Goal: Task Accomplishment & Management: Complete application form

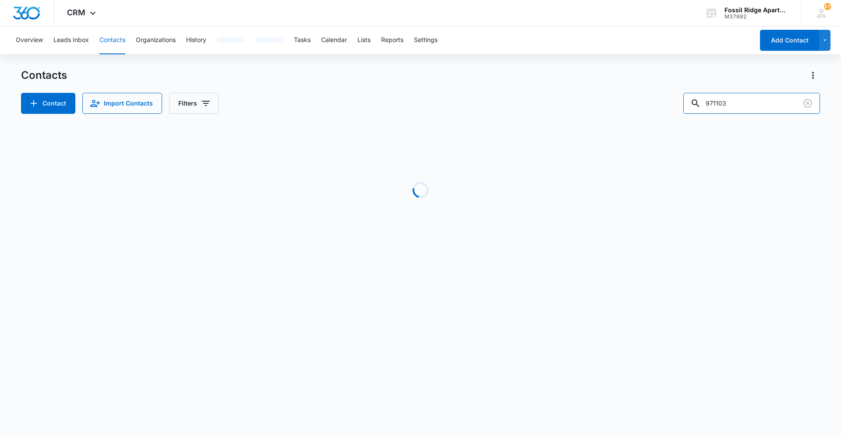
drag, startPoint x: 740, startPoint y: 103, endPoint x: 667, endPoint y: 100, distance: 72.7
click at [667, 100] on div "Contact Import Contacts Filters 971103" at bounding box center [420, 103] width 798 height 21
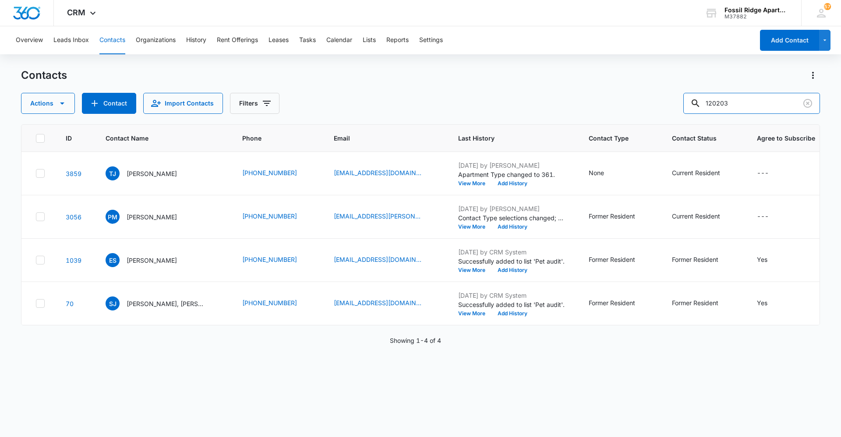
type input "120203"
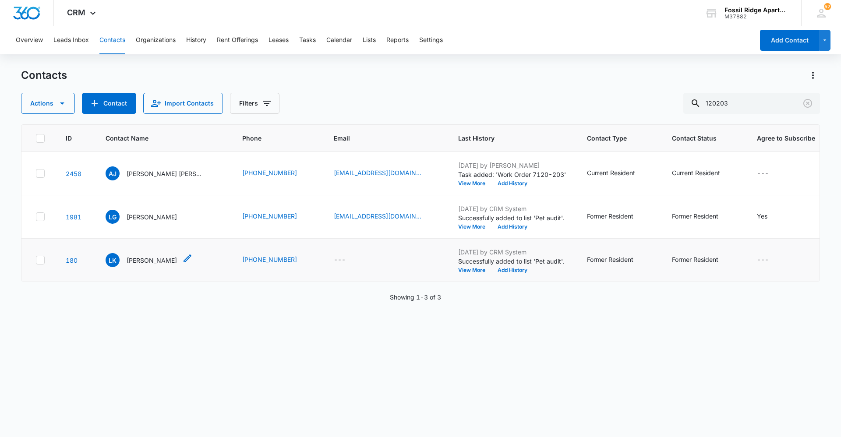
click at [182, 256] on icon "Contact Name - Lea Kayton - Select to Edit Field" at bounding box center [187, 258] width 11 height 11
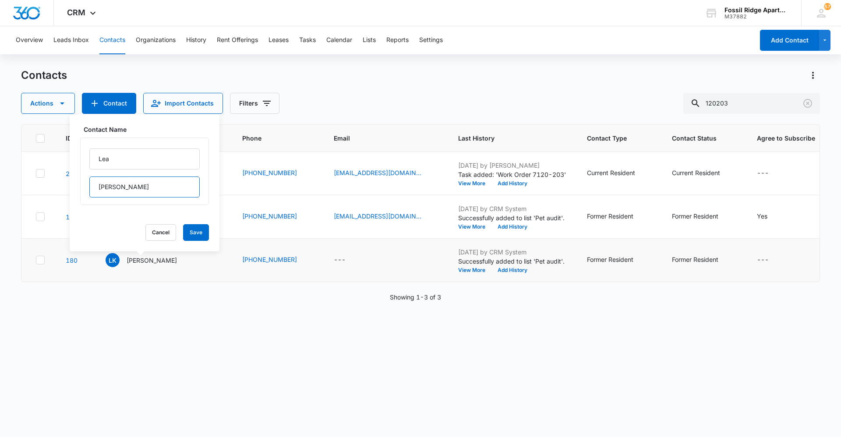
click at [133, 187] on input "[PERSON_NAME]" at bounding box center [144, 186] width 110 height 21
type input "[PERSON_NAME] (f)"
click at [184, 232] on button "Save" at bounding box center [196, 232] width 26 height 17
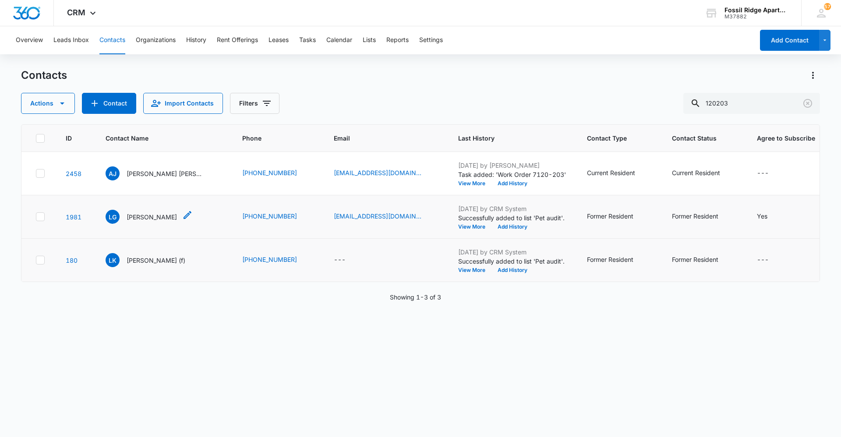
click at [193, 210] on icon "Contact Name - Leonardo Guzman Jr - Select to Edit Field" at bounding box center [187, 215] width 11 height 11
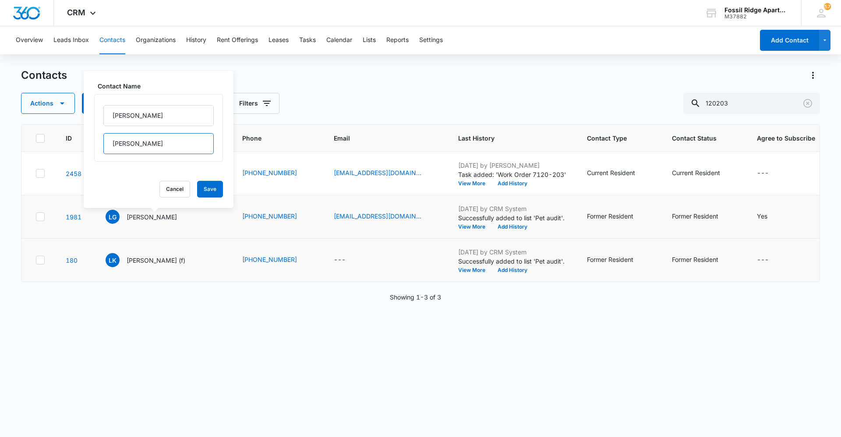
click at [156, 142] on input "[PERSON_NAME]" at bounding box center [158, 143] width 110 height 21
type input "[PERSON_NAME] (f)"
click at [202, 188] on button "Save" at bounding box center [210, 189] width 26 height 17
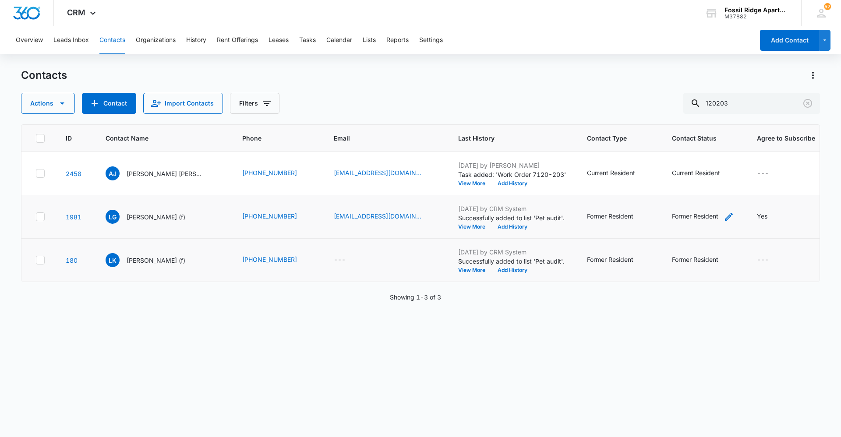
click at [723, 217] on icon "Contact Status - Former Resident - Select to Edit Field" at bounding box center [728, 216] width 11 height 11
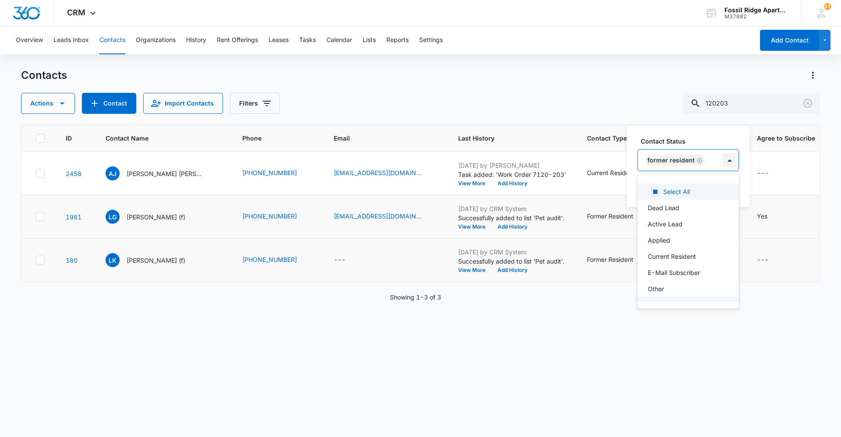
click at [729, 161] on div at bounding box center [729, 160] width 14 height 14
click at [657, 285] on div "Former Resident" at bounding box center [688, 291] width 102 height 18
click at [653, 290] on p "Former Resident" at bounding box center [670, 291] width 46 height 9
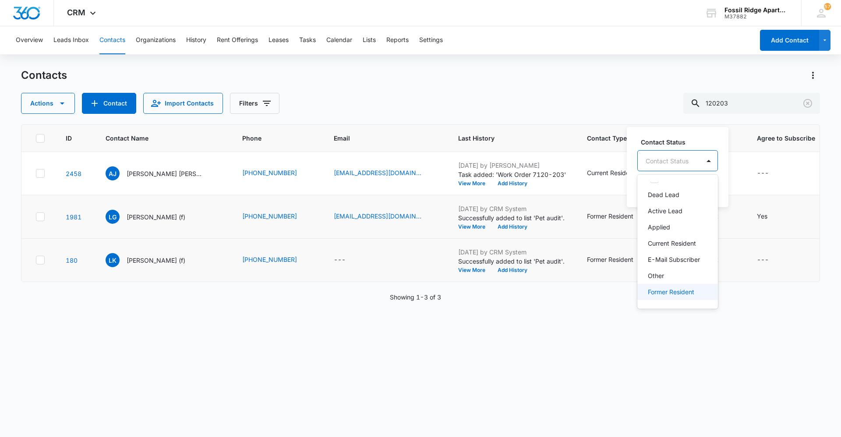
scroll to position [14, 0]
click at [576, 273] on td "Former Resident" at bounding box center [618, 260] width 85 height 43
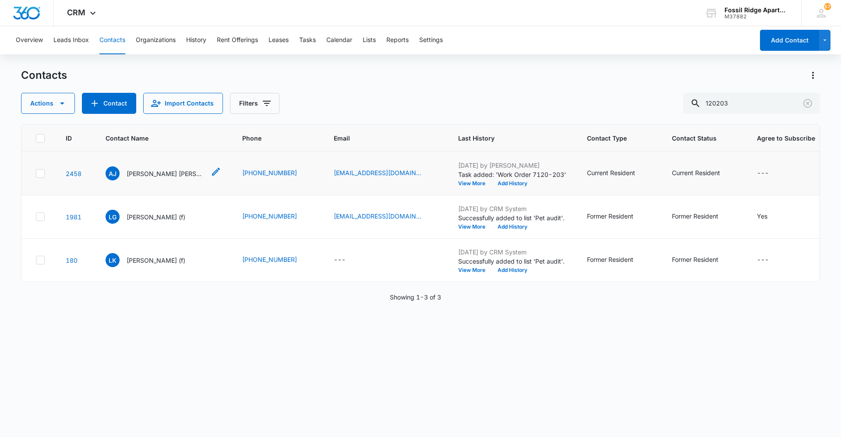
click at [154, 174] on p "[PERSON_NAME] [PERSON_NAME]" at bounding box center [166, 173] width 79 height 9
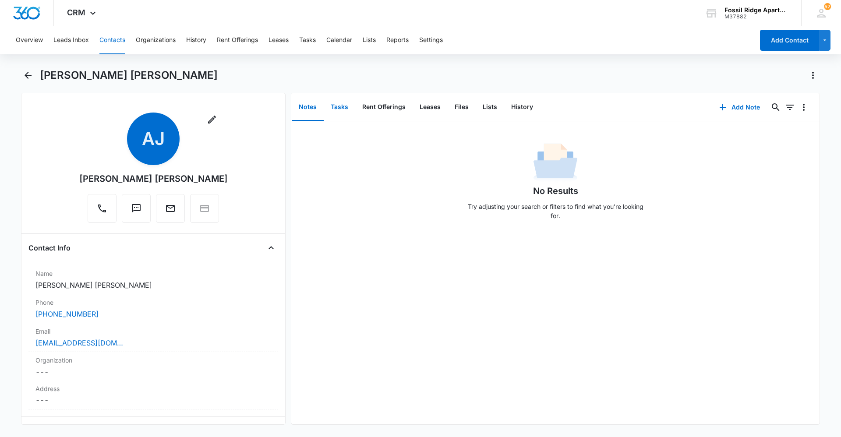
click at [337, 104] on button "Tasks" at bounding box center [340, 107] width 32 height 27
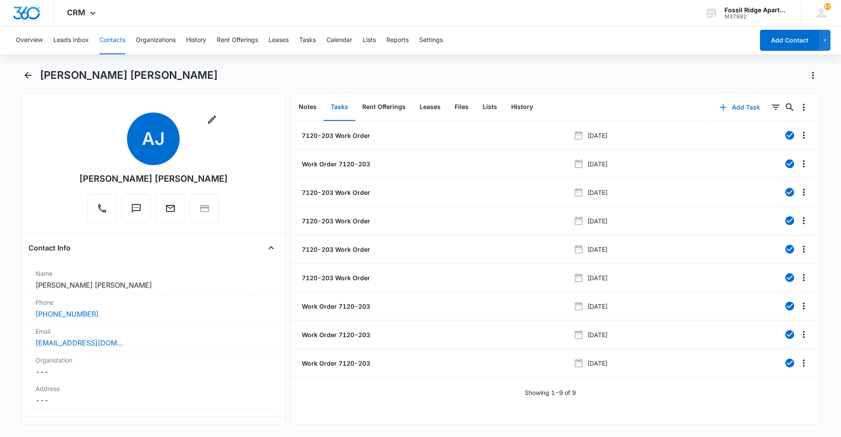
click at [720, 106] on icon "button" at bounding box center [723, 107] width 6 height 6
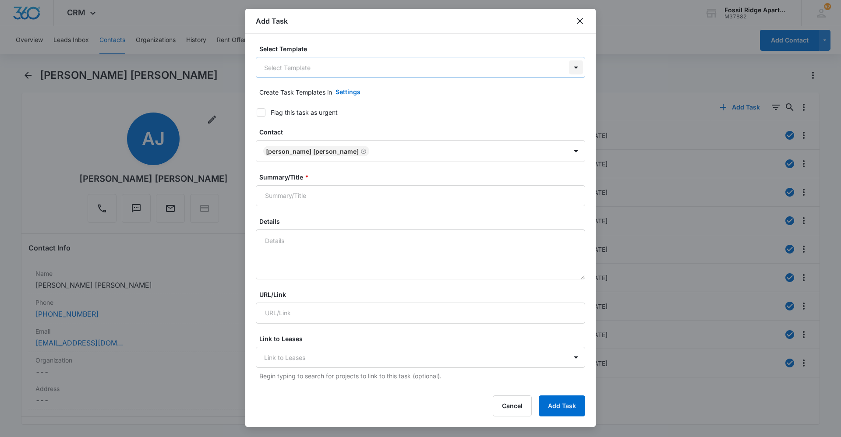
click at [569, 71] on body "CRM Apps Reputation Websites Forms CRM Email Social Content Ads Intelligence Fi…" at bounding box center [420, 218] width 841 height 437
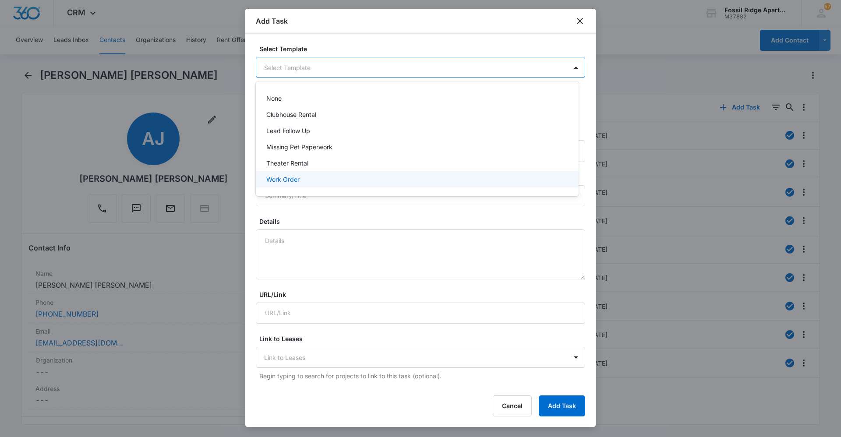
click at [285, 177] on p "Work Order" at bounding box center [282, 179] width 33 height 9
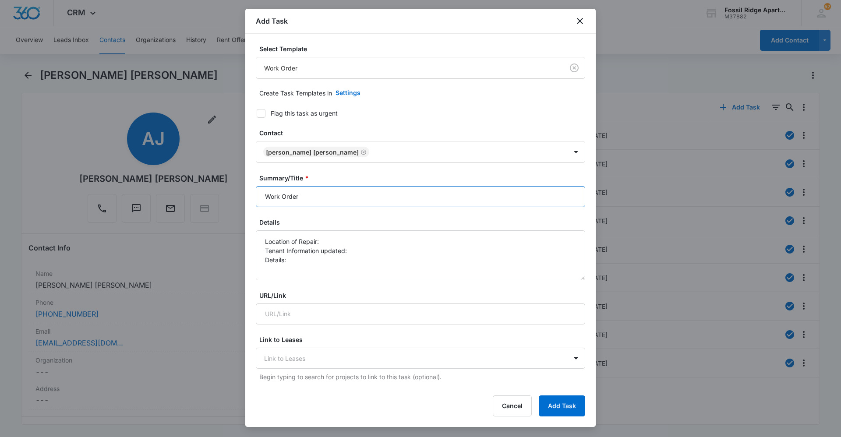
click at [321, 198] on input "Work Order" at bounding box center [420, 196] width 329 height 21
type input "Work Order 7120-203"
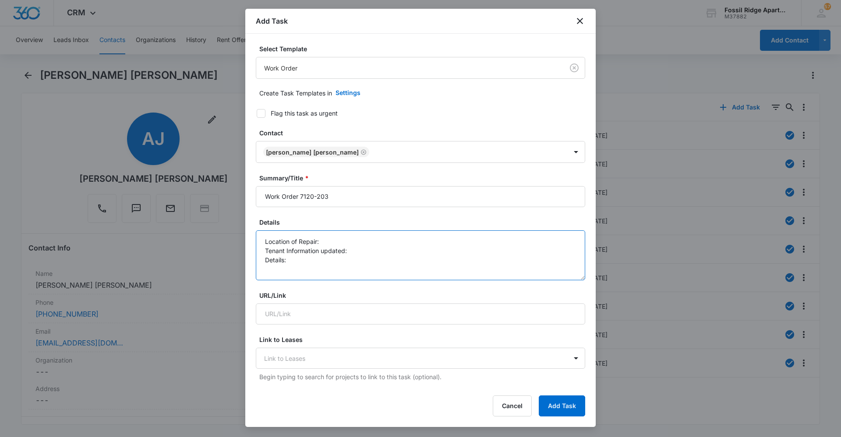
click at [336, 237] on textarea "Location of Repair: Tenant Information updated: Details:" at bounding box center [420, 255] width 329 height 50
click at [352, 249] on textarea "Location of Repair: BATHROOM Tenant Information updated: Details:" at bounding box center [420, 255] width 329 height 50
click at [296, 261] on textarea "Location of Repair: BATHROOM Tenant Information updated: YES Details:" at bounding box center [420, 255] width 329 height 50
type textarea "Location of Repair: BATHROOM Tenant Information updated: YES Details: no water …"
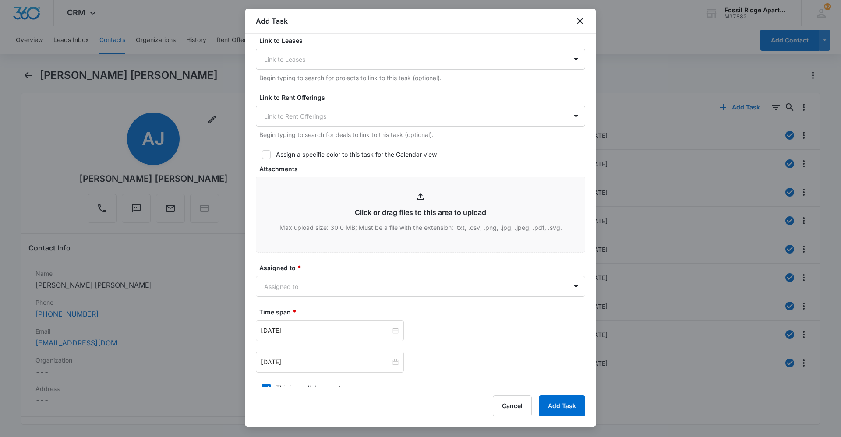
scroll to position [304, 0]
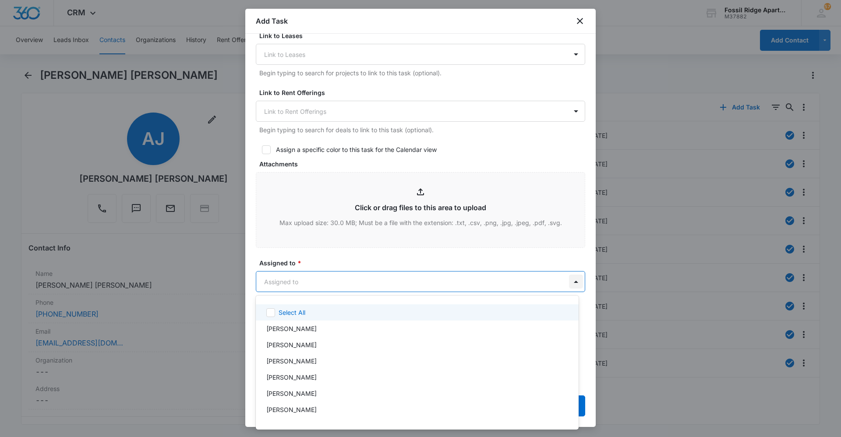
click at [568, 282] on body "CRM Apps Reputation Websites Forms CRM Email Social Content Ads Intelligence Fi…" at bounding box center [420, 218] width 841 height 437
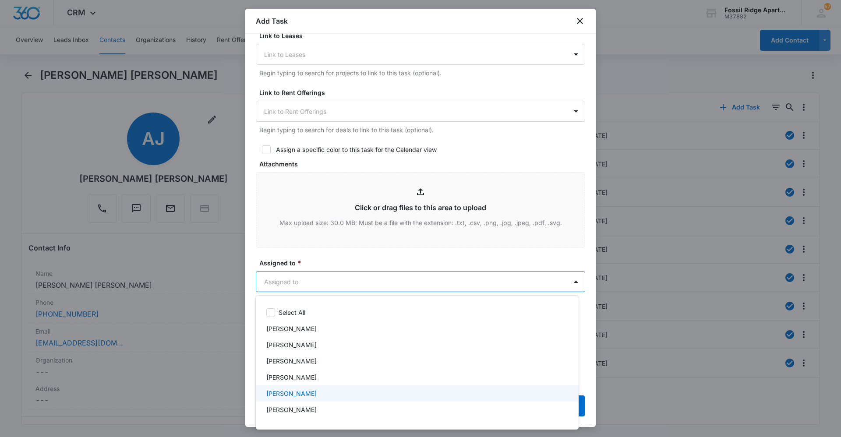
click at [278, 394] on p "[PERSON_NAME]" at bounding box center [291, 393] width 50 height 9
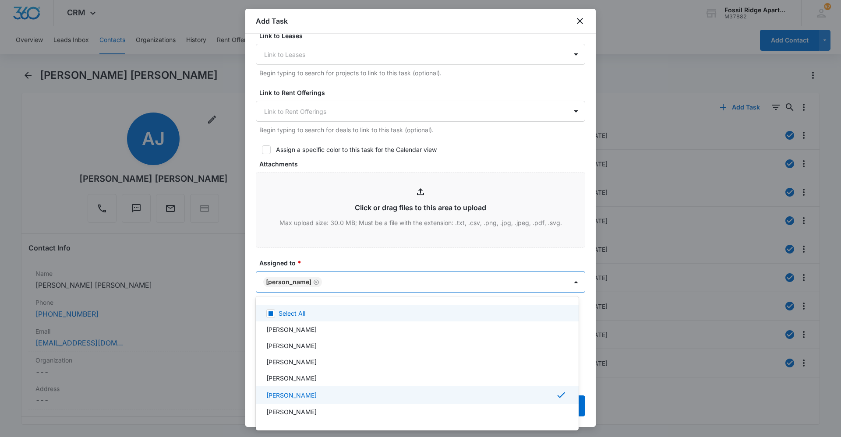
click at [393, 278] on div at bounding box center [420, 218] width 841 height 437
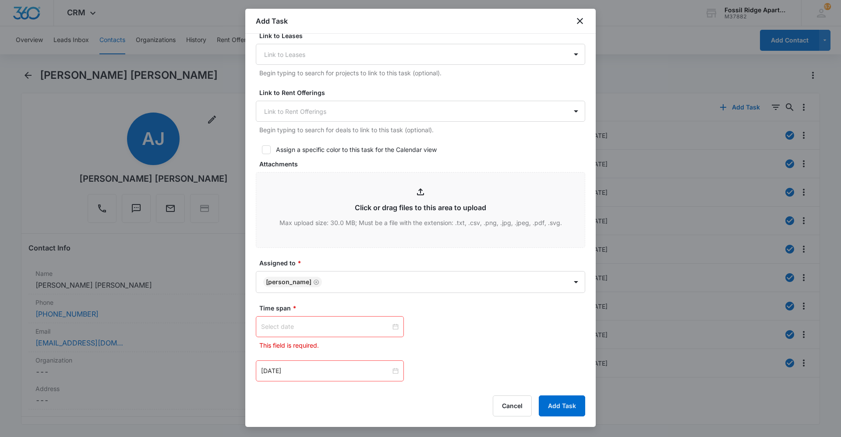
click at [390, 329] on div at bounding box center [329, 327] width 137 height 10
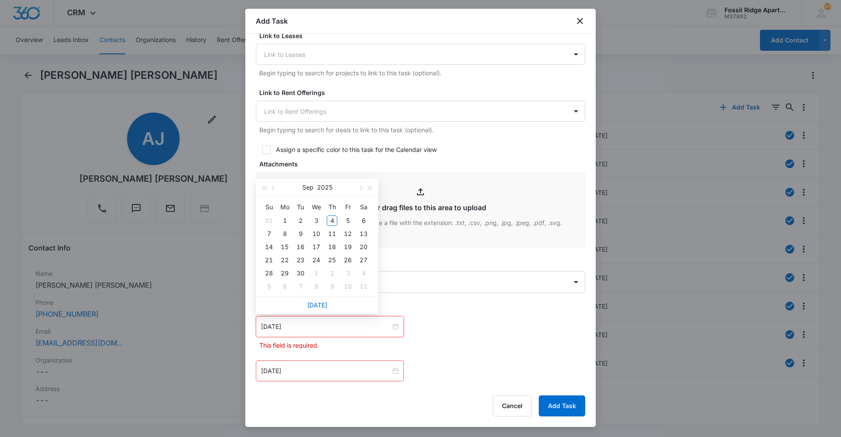
type input "[DATE]"
click at [332, 220] on div "4" at bounding box center [332, 220] width 11 height 11
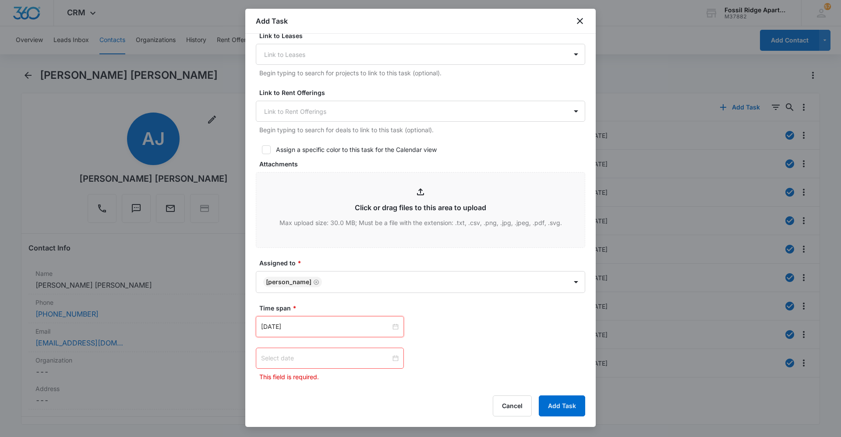
click at [391, 360] on div at bounding box center [329, 358] width 137 height 10
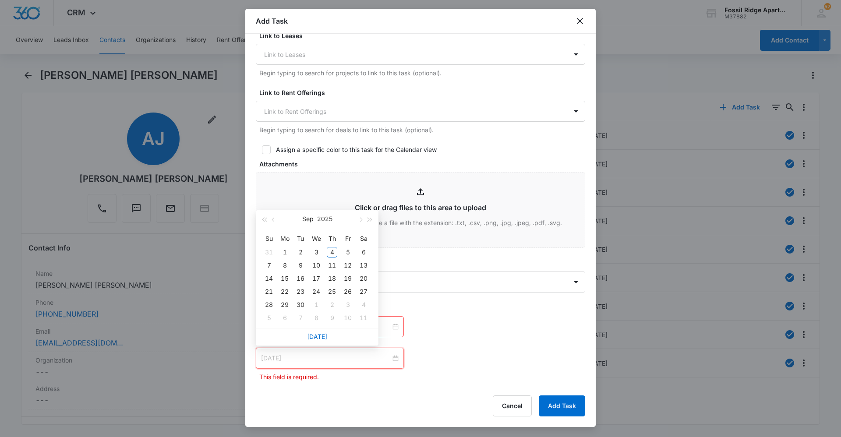
type input "[DATE]"
click at [332, 253] on div "4" at bounding box center [332, 252] width 11 height 11
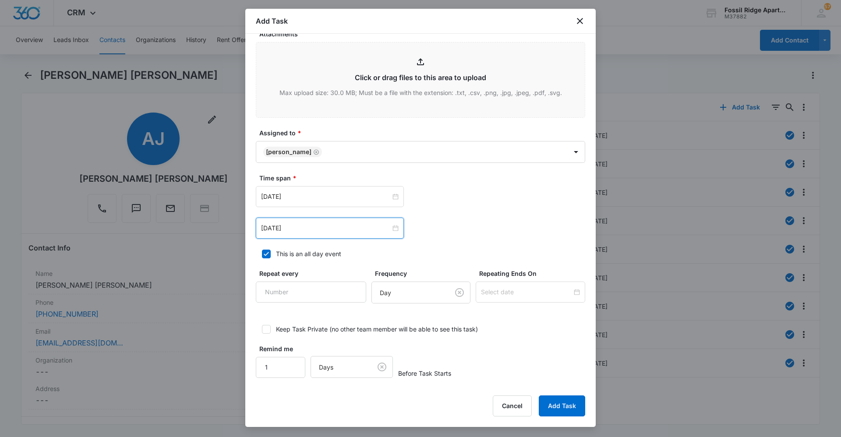
scroll to position [436, 0]
click at [558, 408] on button "Add Task" at bounding box center [561, 405] width 46 height 21
